Goal: Information Seeking & Learning: Find specific fact

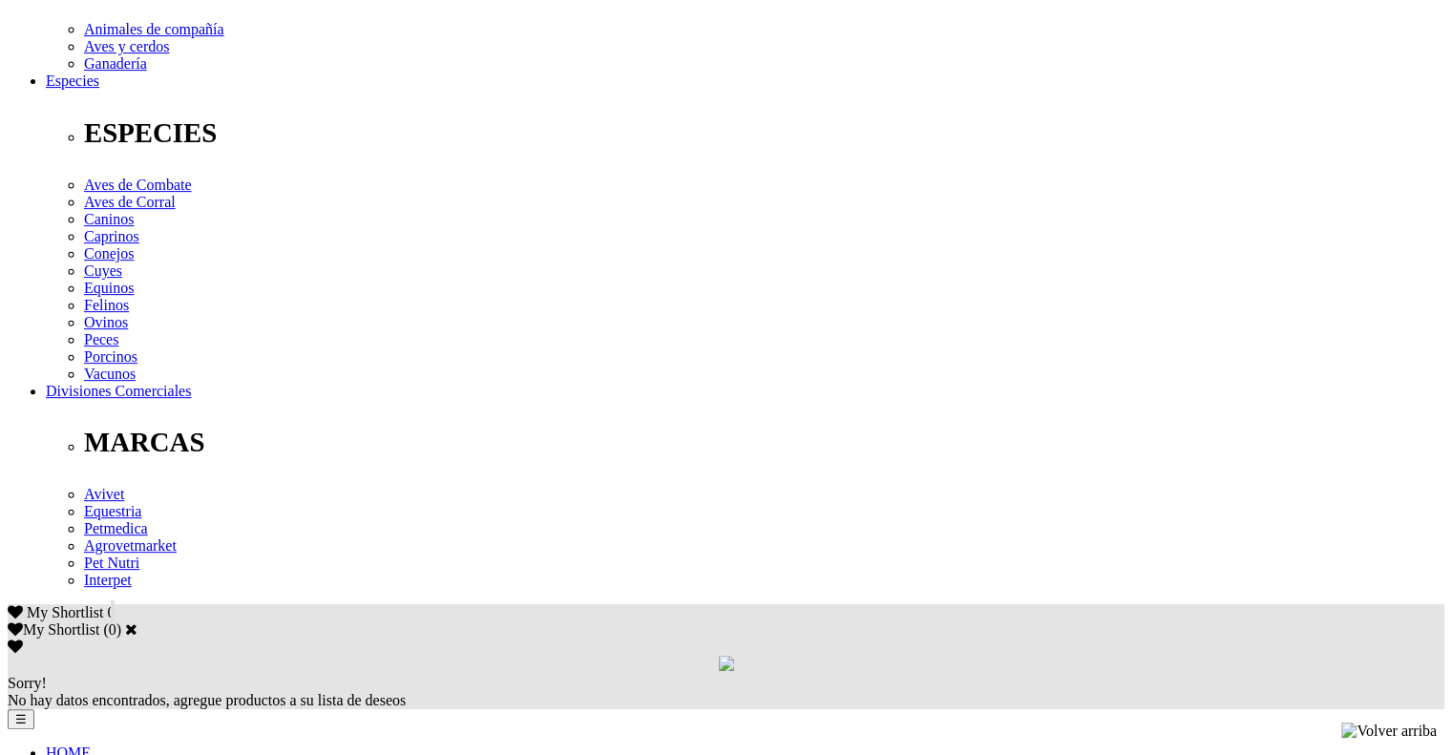
scroll to position [859, 0]
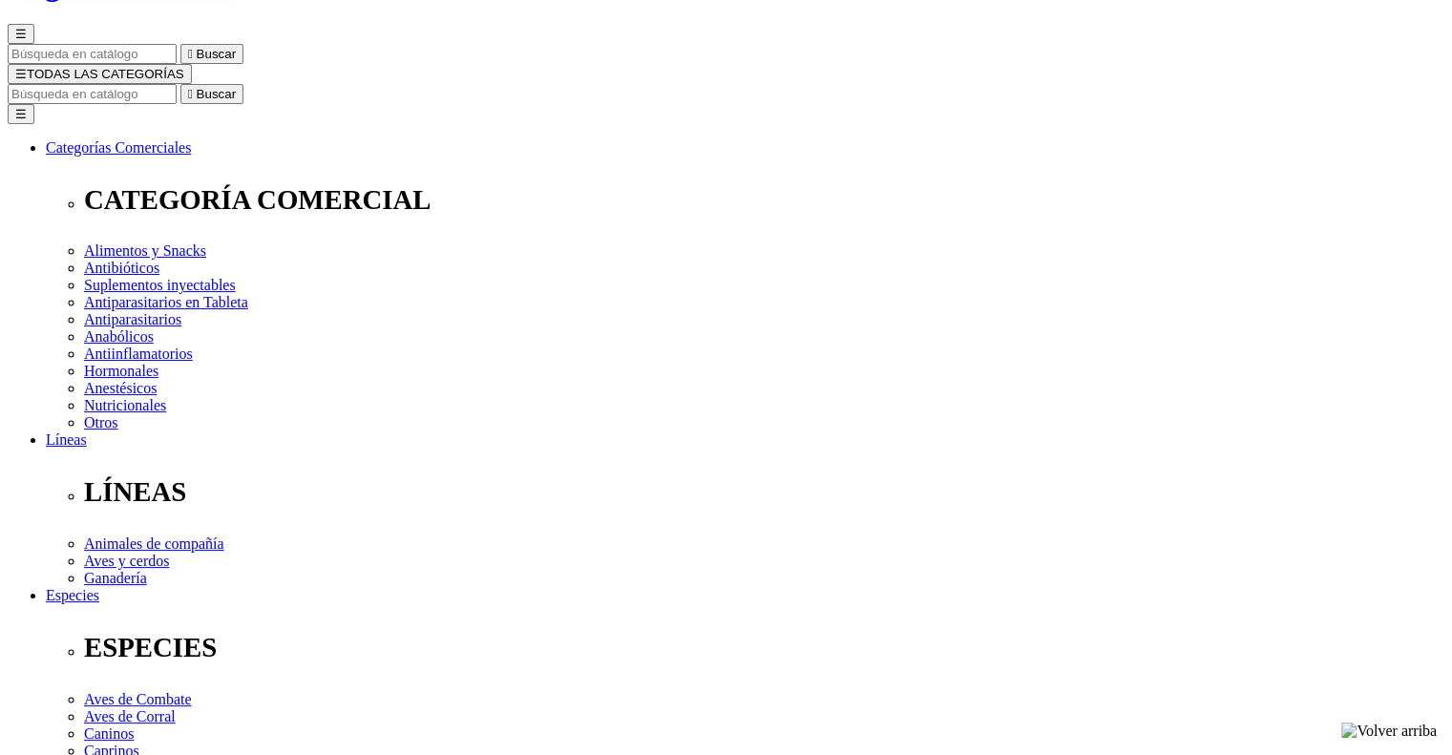
scroll to position [0, 0]
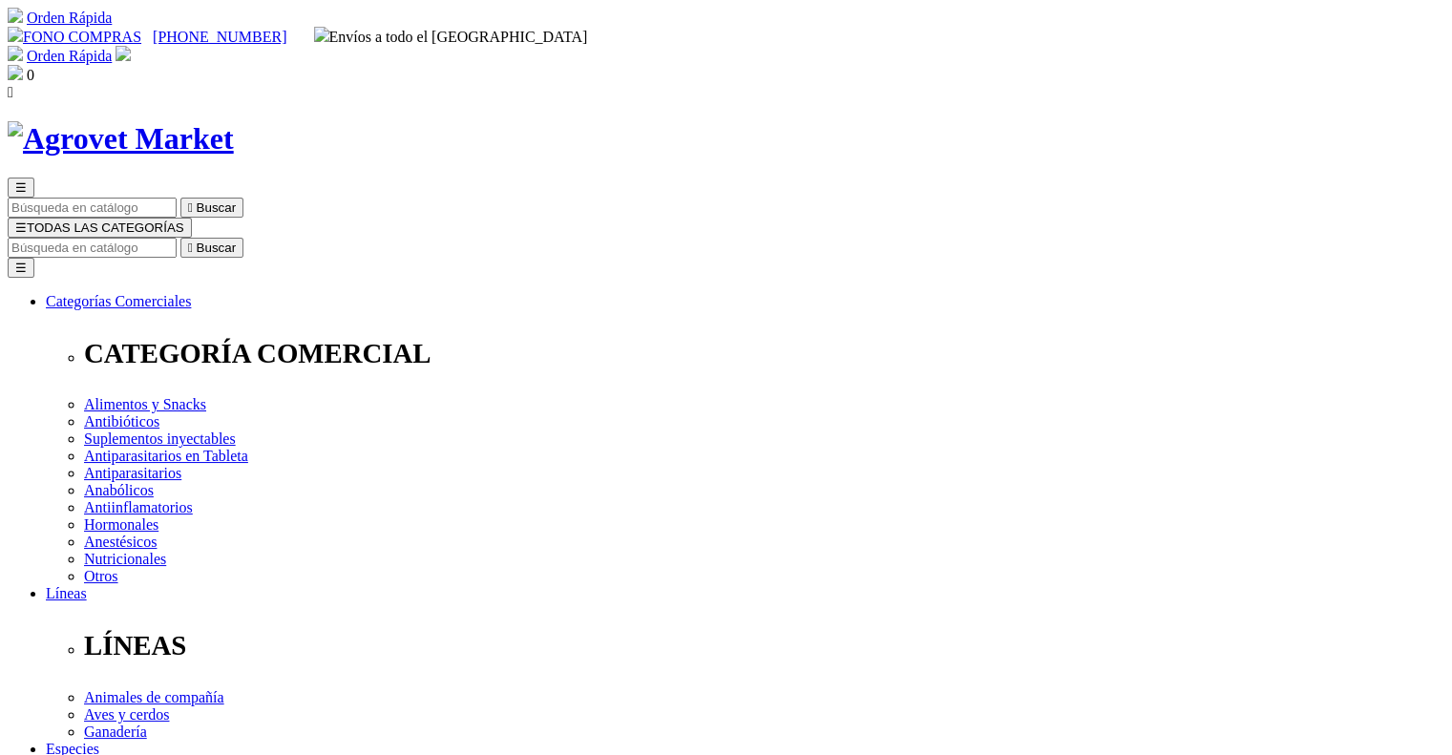
click at [177, 238] on input "Buscar" at bounding box center [92, 248] width 169 height 20
paste input "Amoxi-Tabs C®-250"
type input "Amoxi-Tabs C®-250"
click at [180, 238] on button " Buscar" at bounding box center [211, 248] width 63 height 20
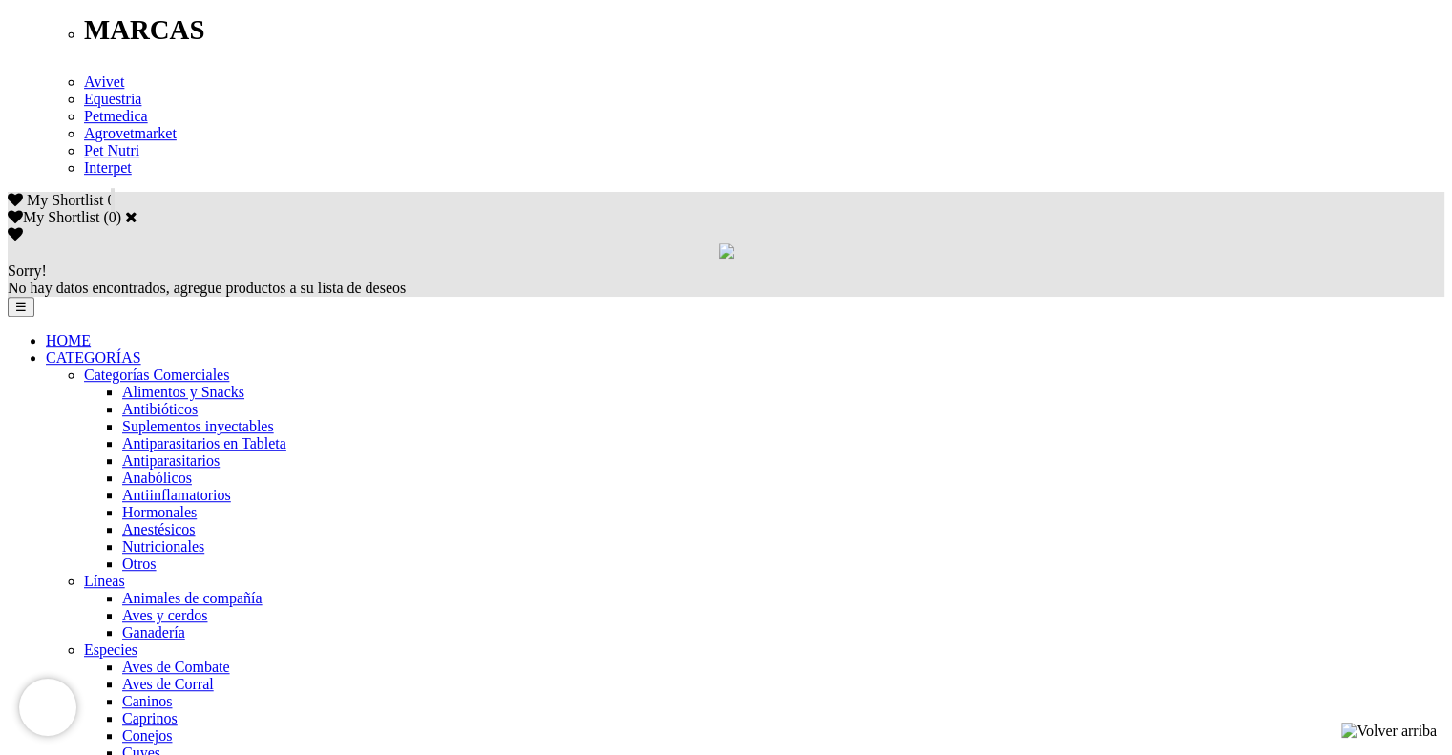
scroll to position [1184, 0]
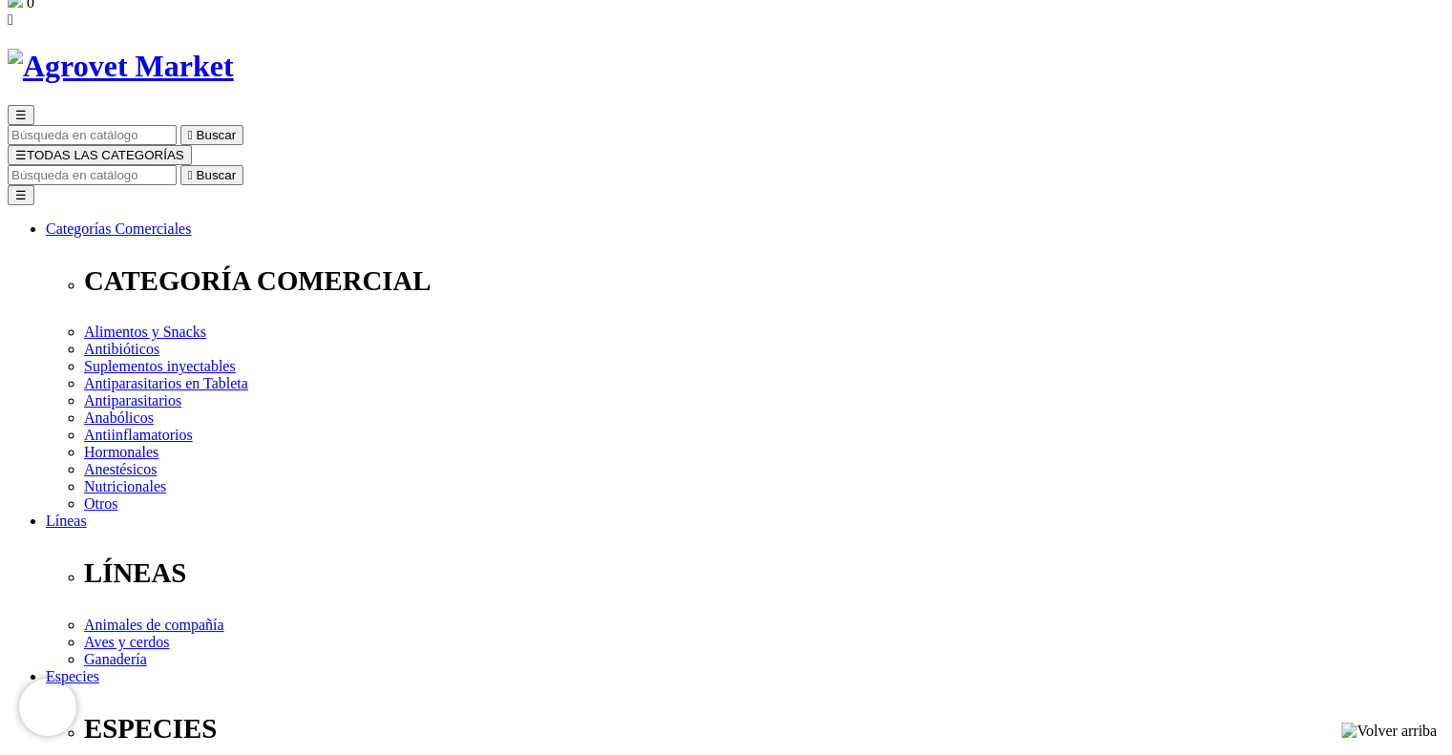
scroll to position [72, 0]
copy p "Tableta Oral"
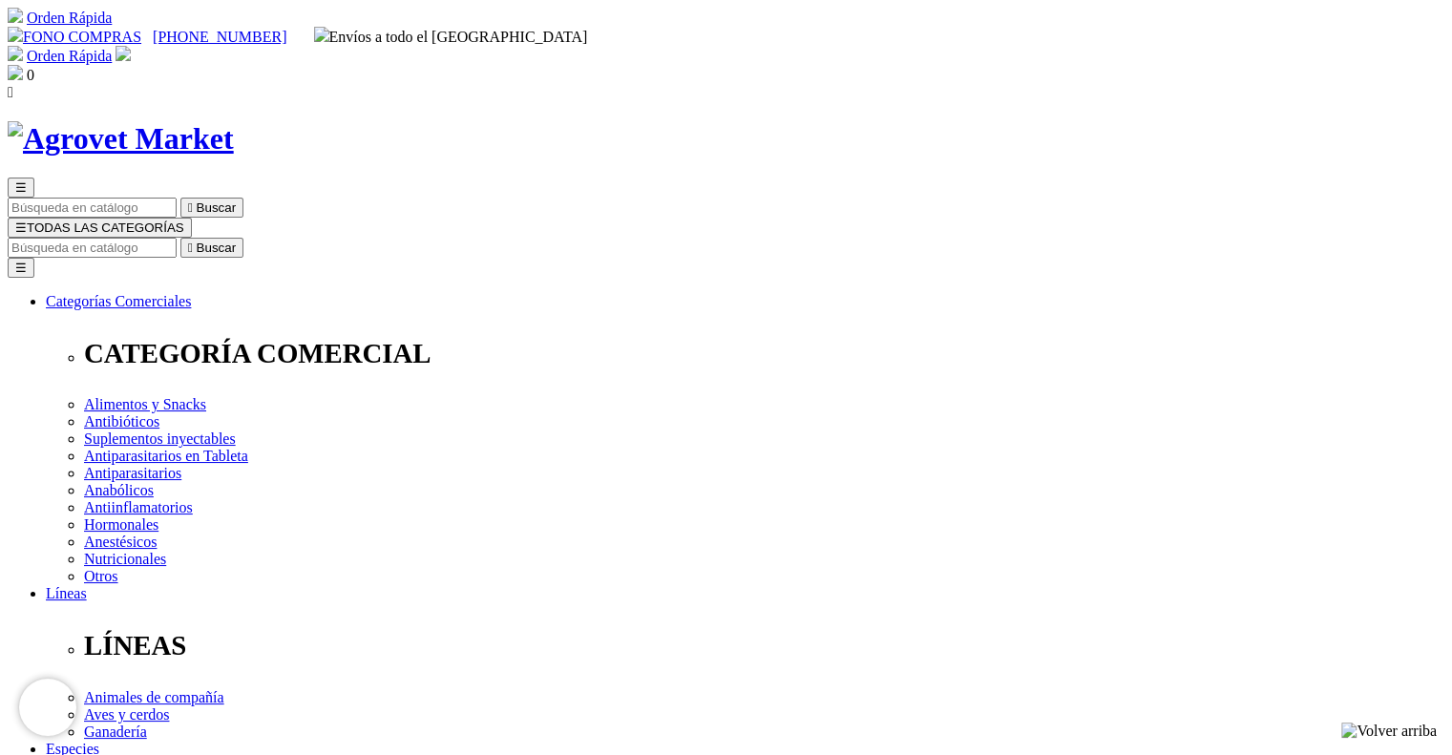
copy div "Cefoxi-Tabs® C"
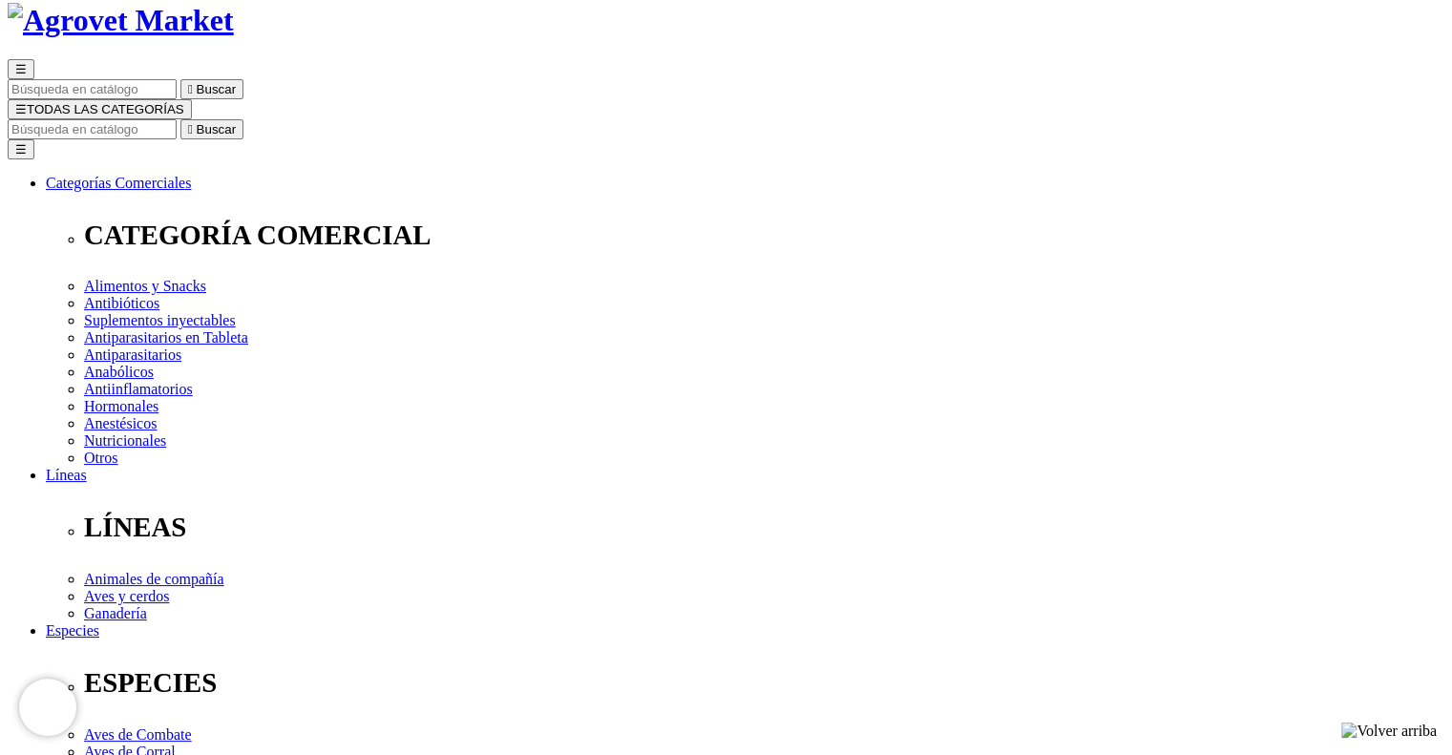
drag, startPoint x: 741, startPoint y: 373, endPoint x: 1044, endPoint y: 390, distance: 304.1
copy p "Antibiótico cefalosporínico de última generación con inhibidor de resistencia b…"
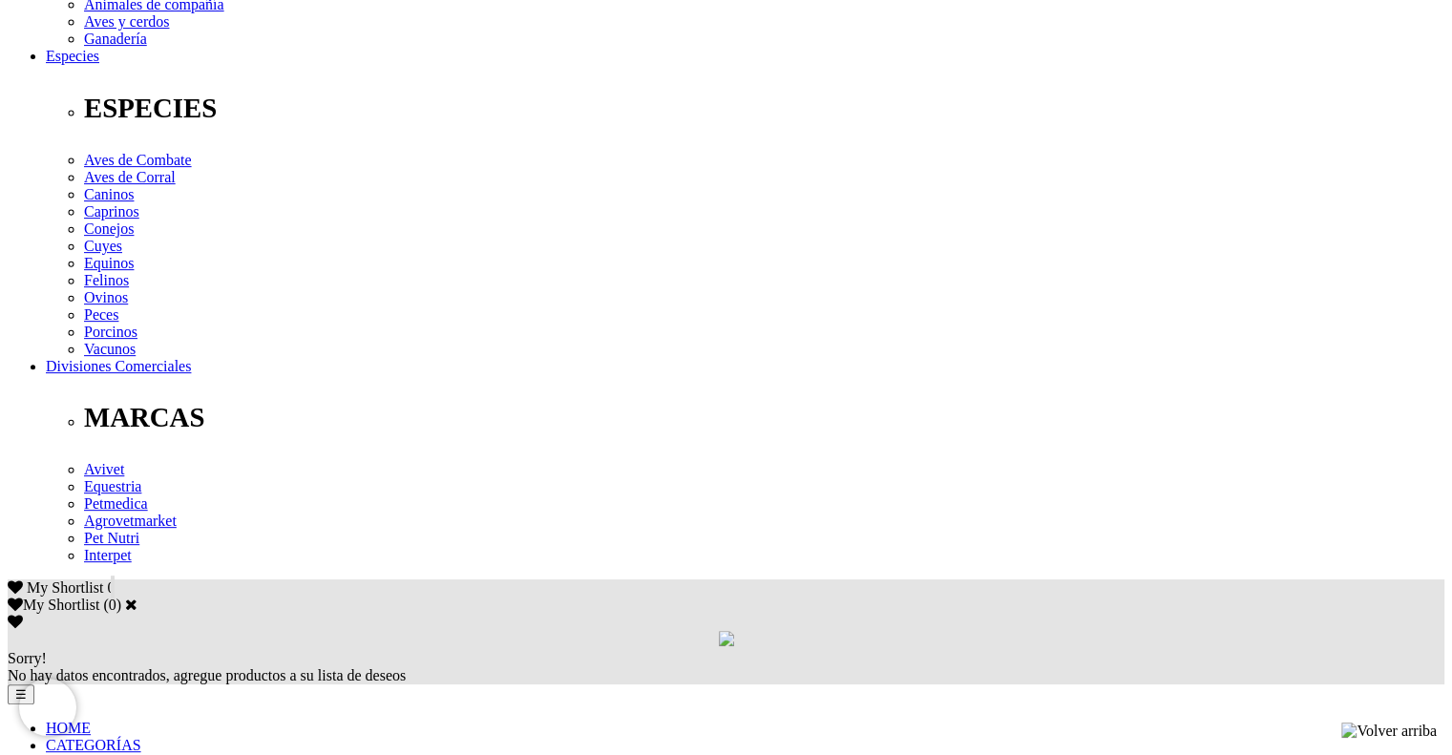
scroll to position [691, 0]
drag, startPoint x: 278, startPoint y: 339, endPoint x: 194, endPoint y: 318, distance: 86.6
copy p "Cefpodoxima proxetil (equivalente a cefpodoxima 100 mg) 135 mg, clavulanato de …"
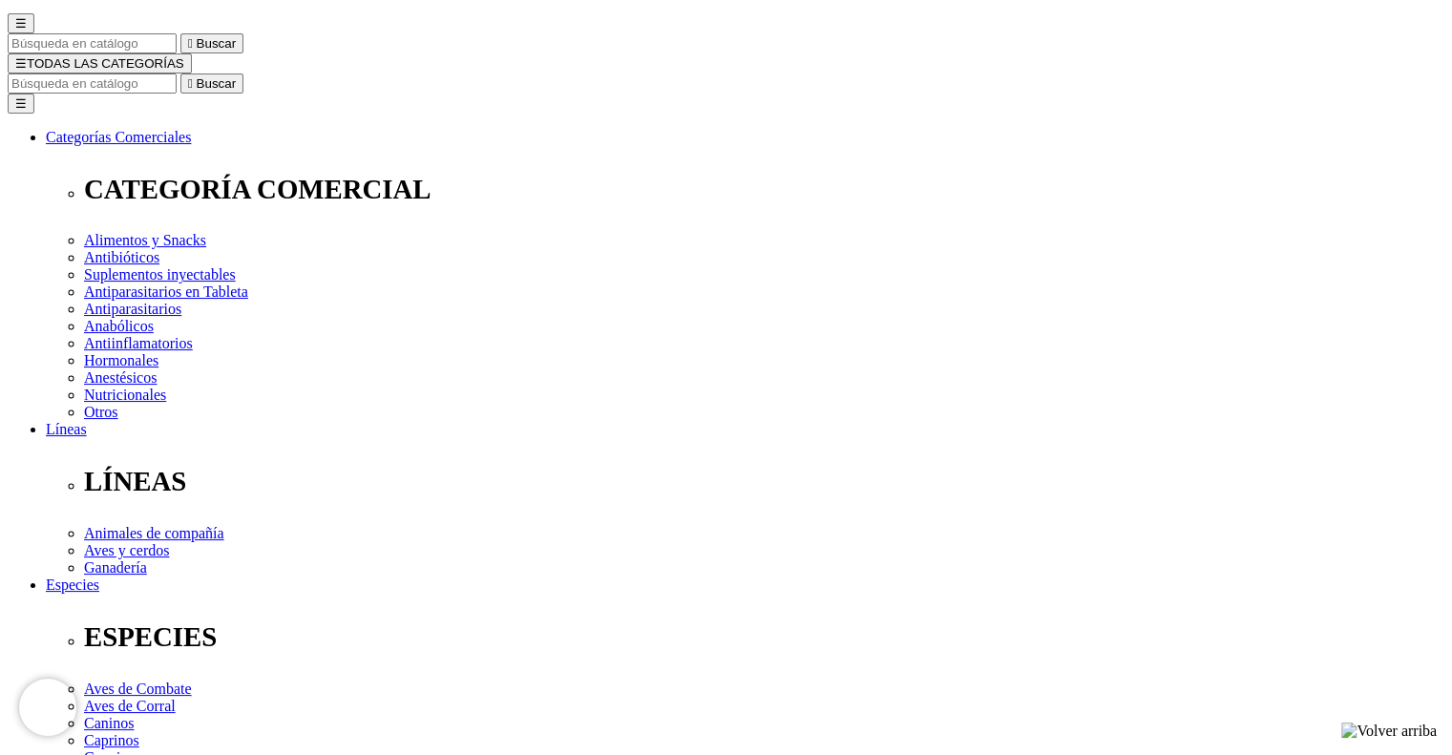
scroll to position [151, 0]
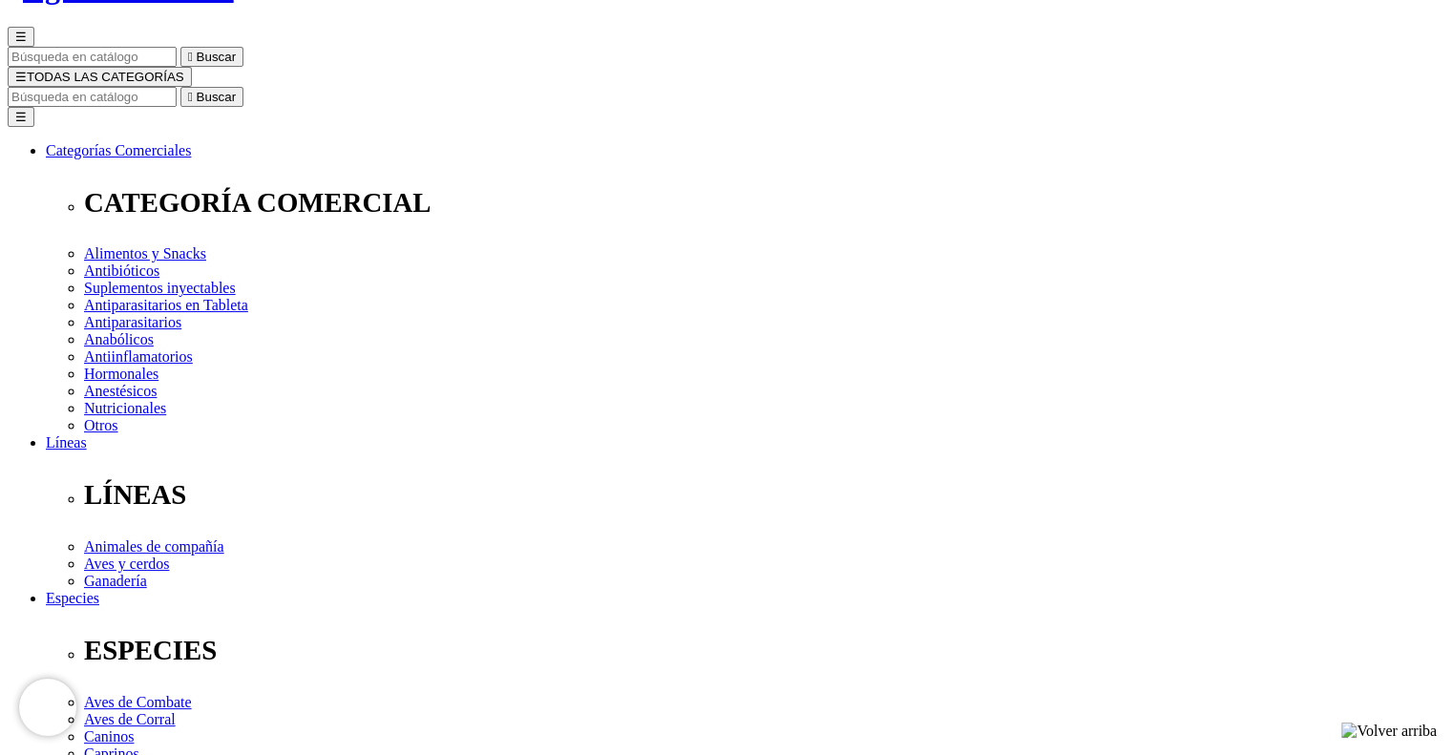
copy div "Cefoxi-Tabs® C"
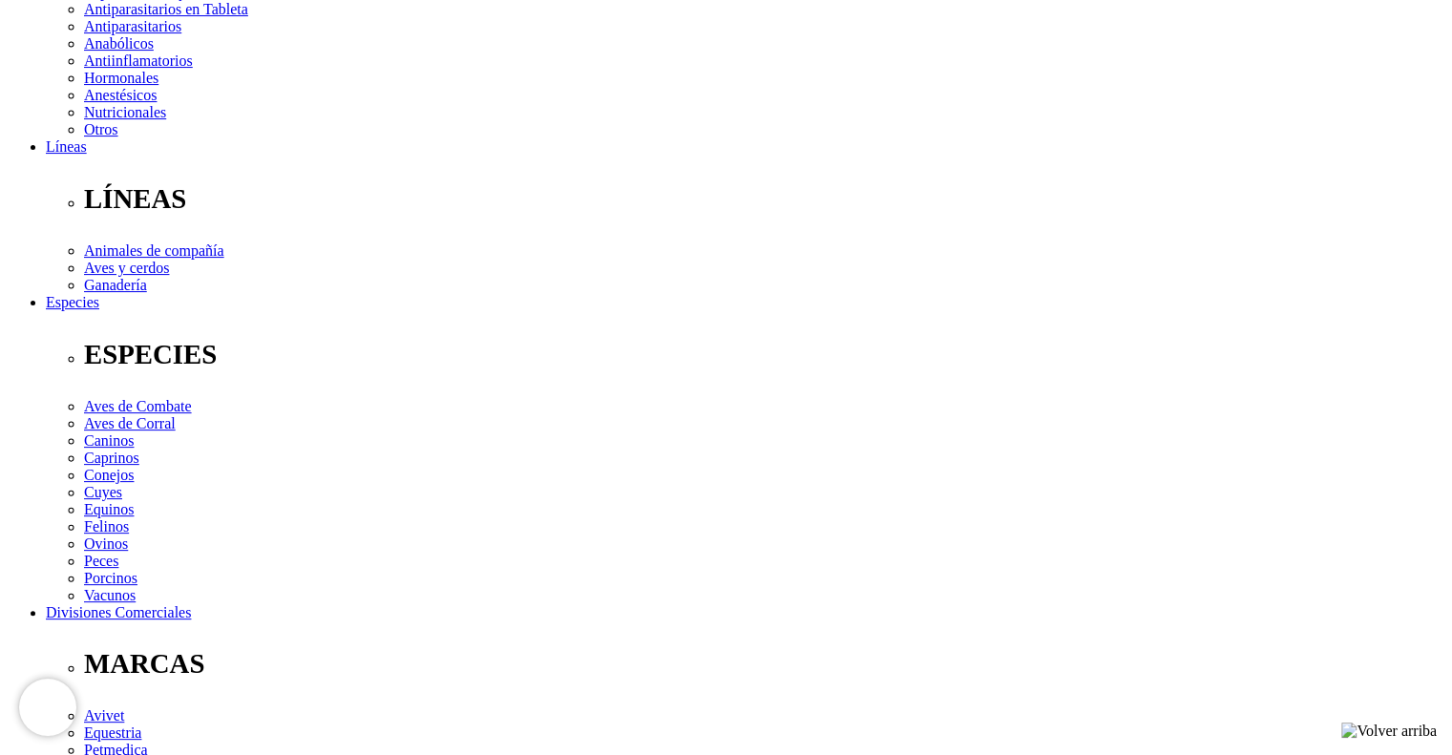
scroll to position [95, 0]
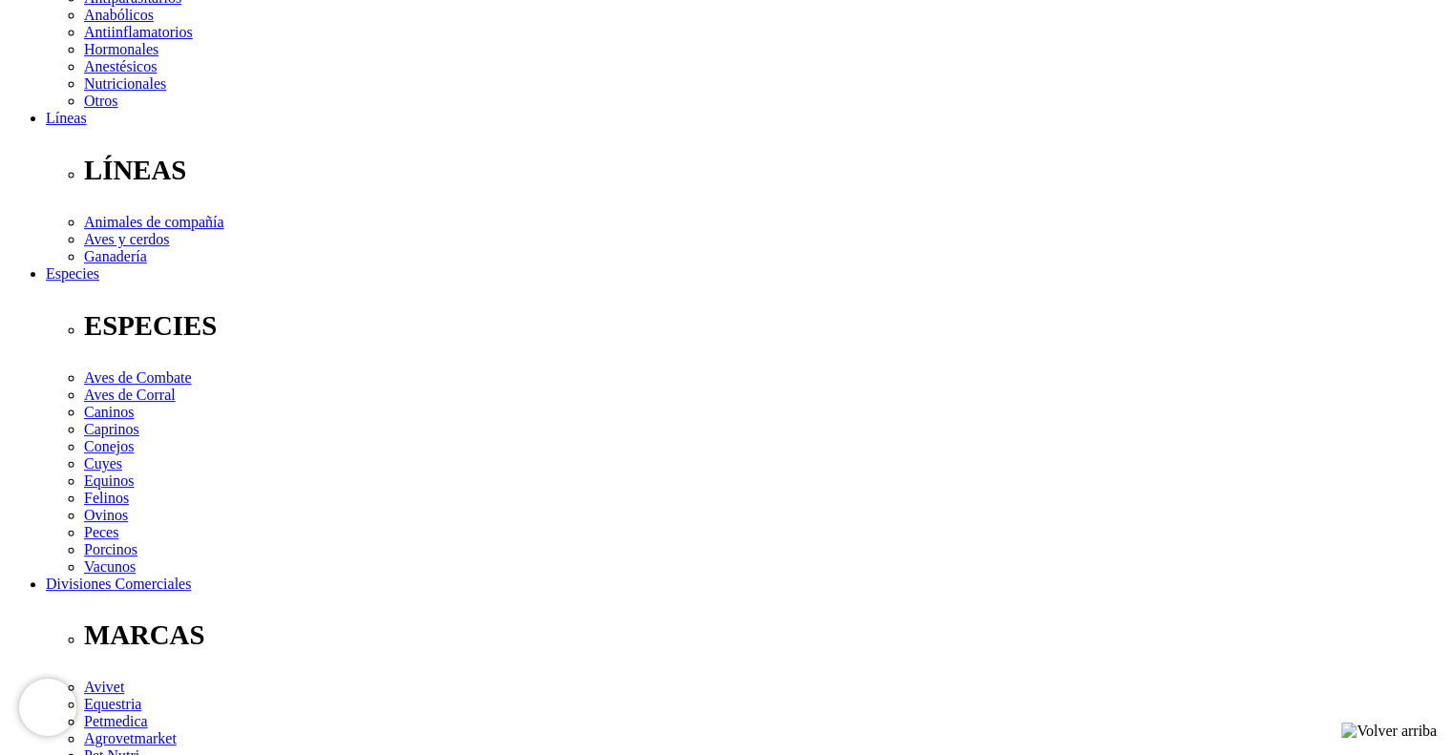
scroll to position [477, 0]
copy div "Loremipsumdol sitametconse 6.038%, Adipiscinge 1.9%, Seddoeiusmod 5%, Temporinc…"
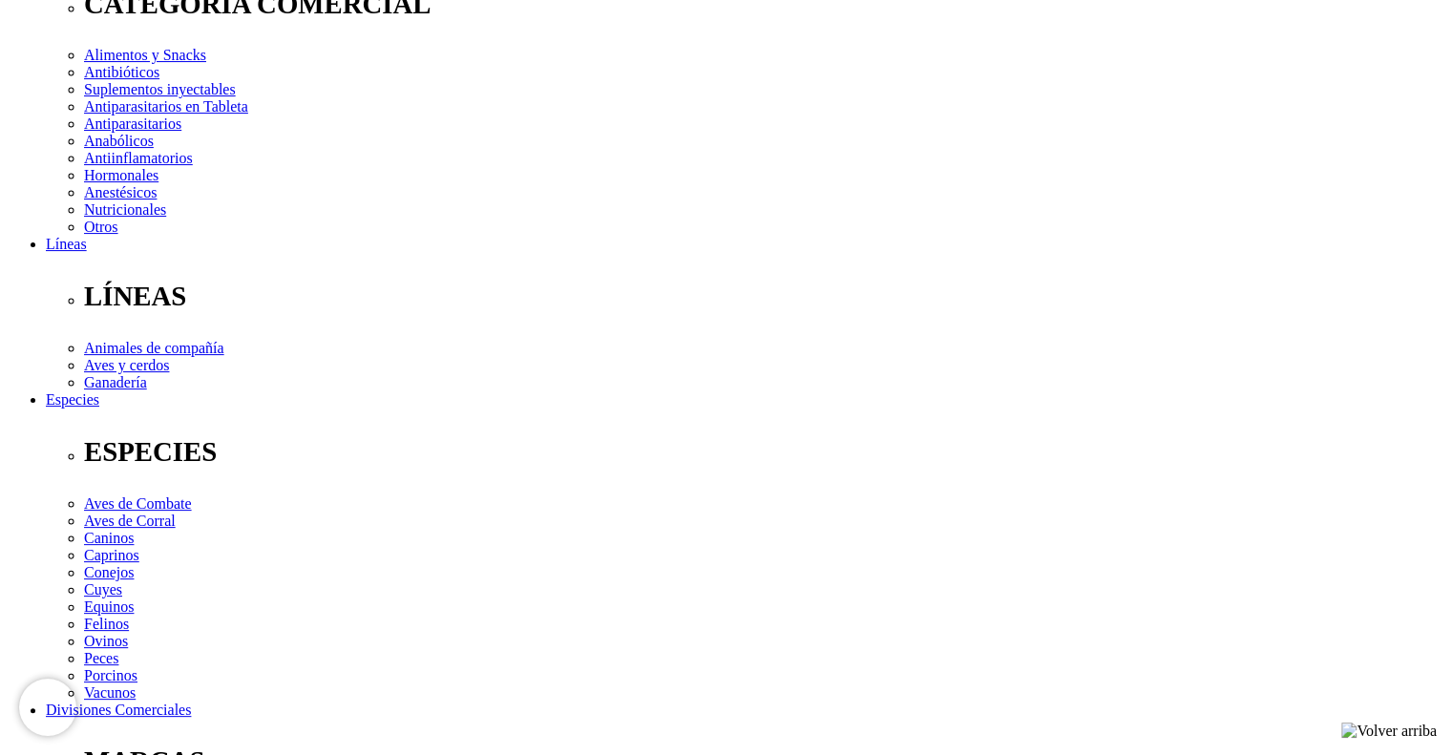
scroll to position [95, 0]
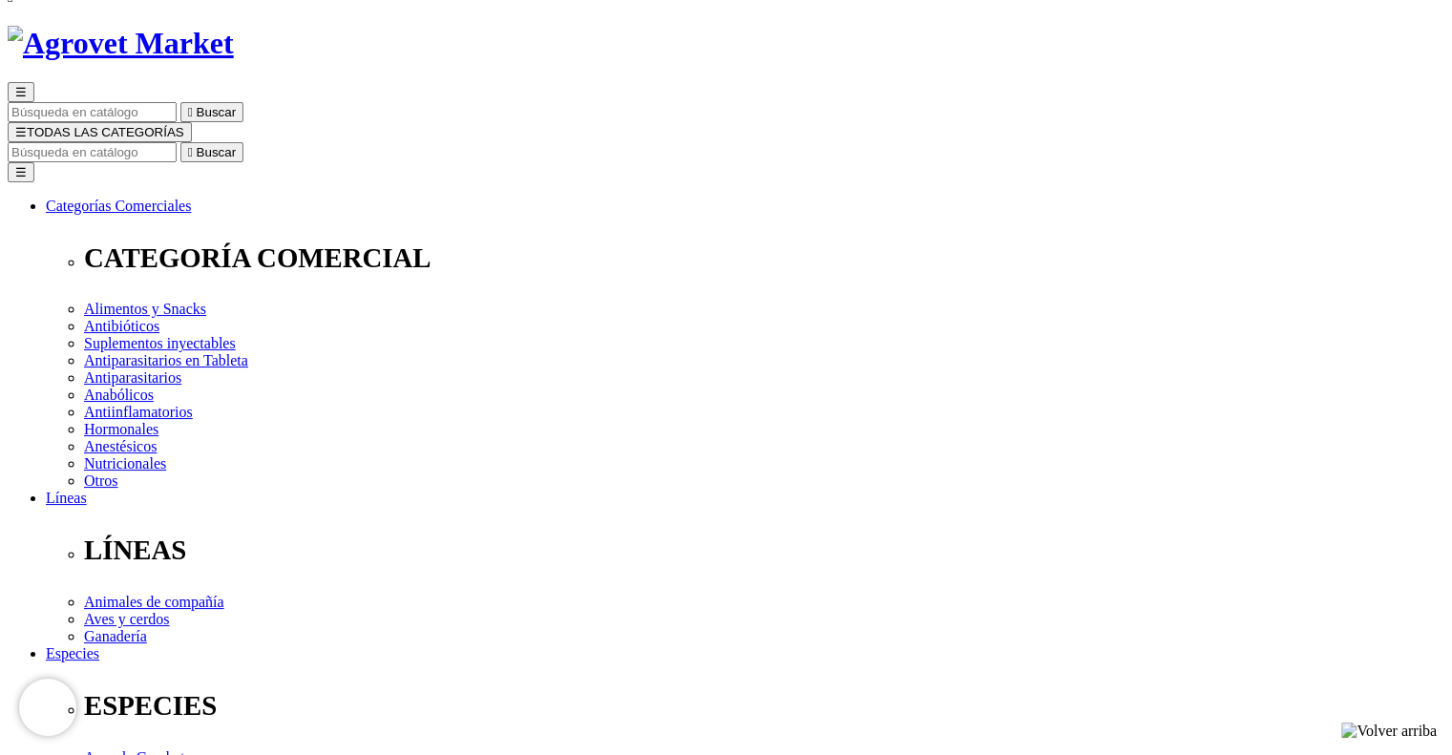
copy p "Gel Topical"
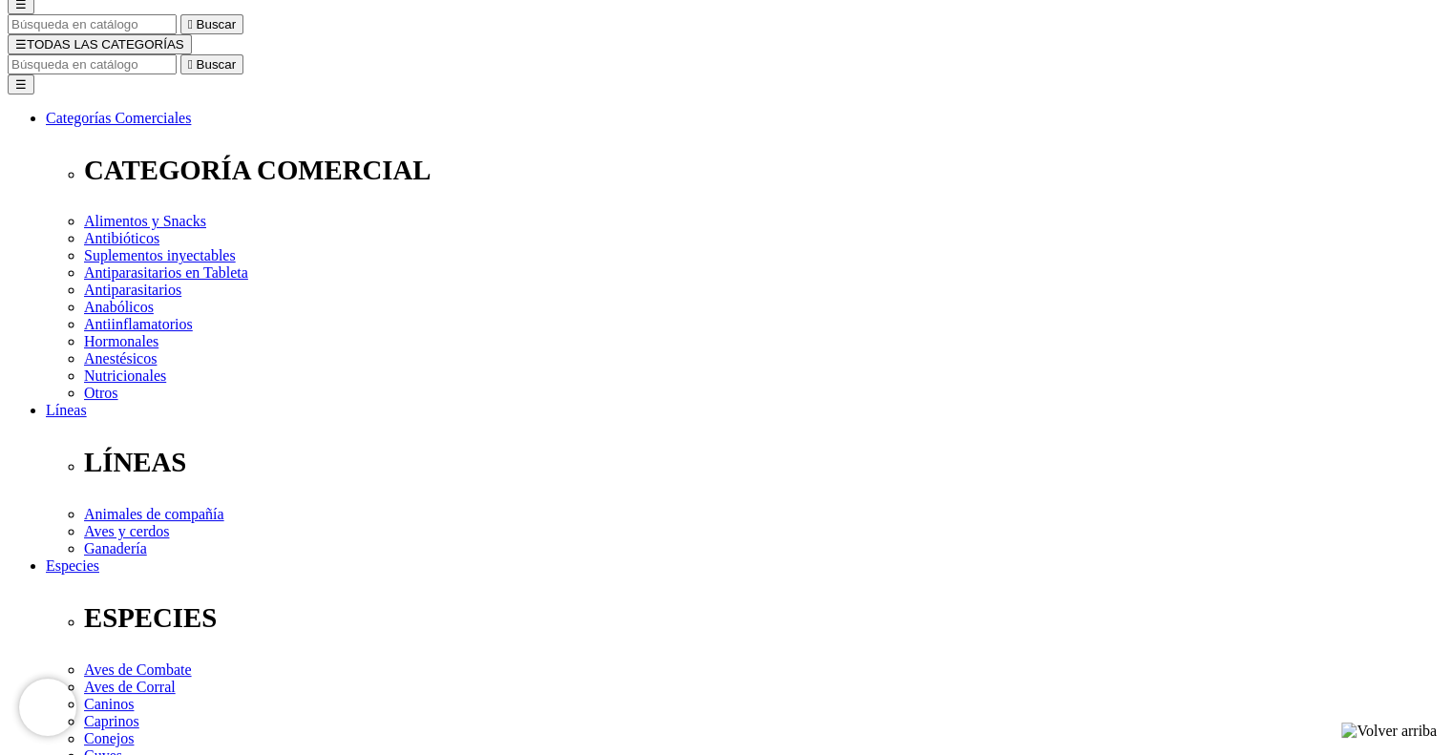
scroll to position [0, 0]
